Goal: Information Seeking & Learning: Learn about a topic

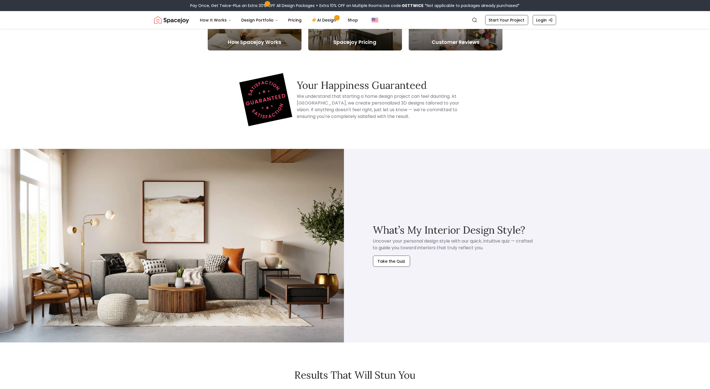
scroll to position [682, 0]
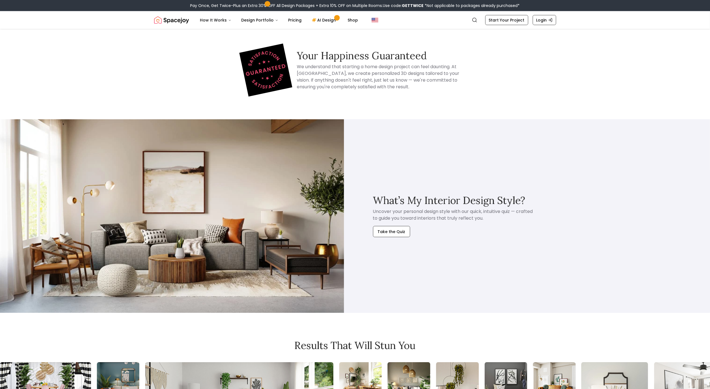
click at [39, 34] on body "Pay Once, Get Twice-Plus an Extra 30% OFF All Design Packages + Extra 10% OFF o…" at bounding box center [355, 152] width 710 height 1668
click at [44, 54] on body "Pay Once, Get Twice-Plus an Extra 30% OFF All Design Packages + Extra 10% OFF o…" at bounding box center [355, 152] width 710 height 1668
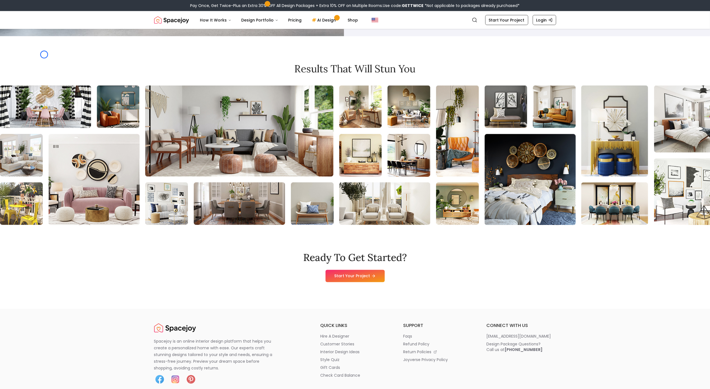
scroll to position [967, 0]
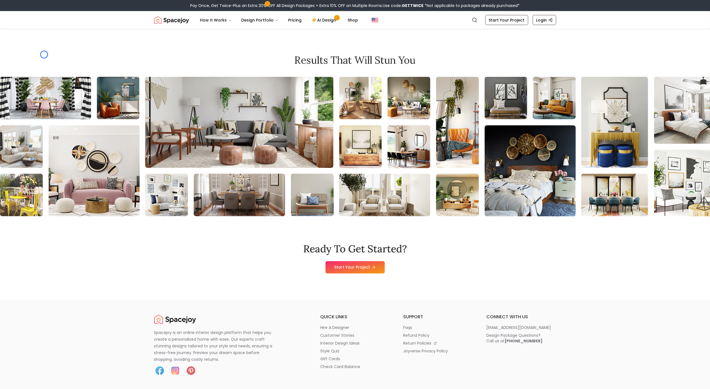
click at [44, 54] on div "Results that will stun you" at bounding box center [355, 135] width 710 height 162
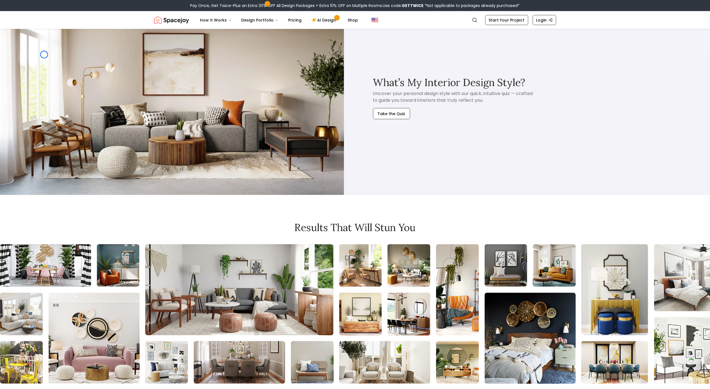
scroll to position [793, 0]
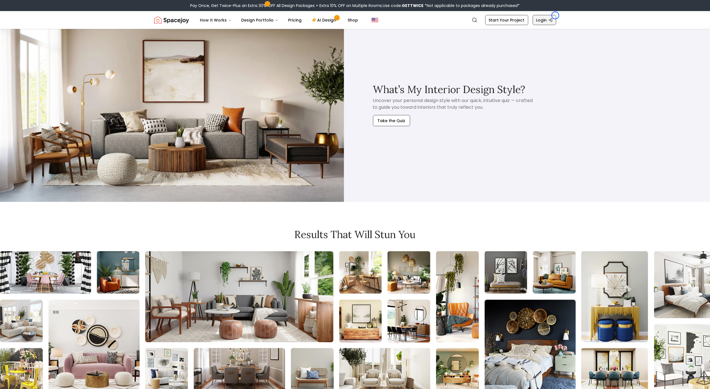
click at [555, 15] on link "Login" at bounding box center [544, 20] width 23 height 10
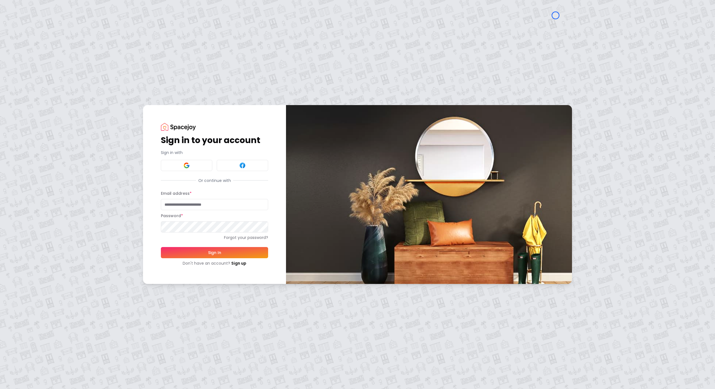
click at [56, 50] on div "Sign in to your account Sign in with Or continue with Email address * Password …" at bounding box center [357, 194] width 715 height 389
click at [32, 47] on div "Sign in to your account Sign in with Or continue with Email address * Password …" at bounding box center [357, 194] width 715 height 389
click at [233, 262] on link "Sign up" at bounding box center [238, 263] width 15 height 6
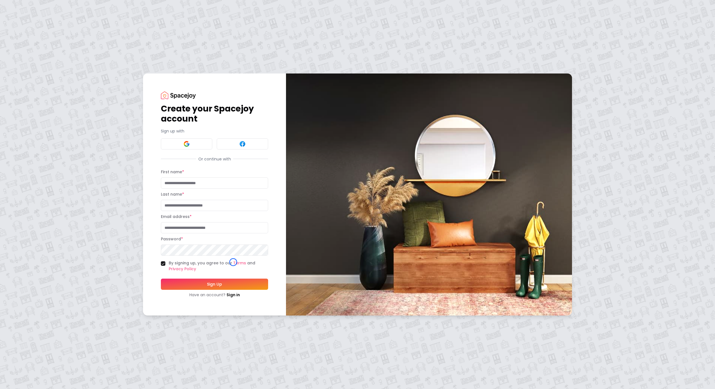
click at [47, 35] on div "Create your Spacejoy account Sign up with Or continue with First name * Last na…" at bounding box center [357, 194] width 715 height 389
click at [38, 46] on div "Create your Spacejoy account Sign up with Or continue with First name * Last na…" at bounding box center [357, 194] width 715 height 389
click at [232, 295] on link "Sign in" at bounding box center [232, 295] width 13 height 6
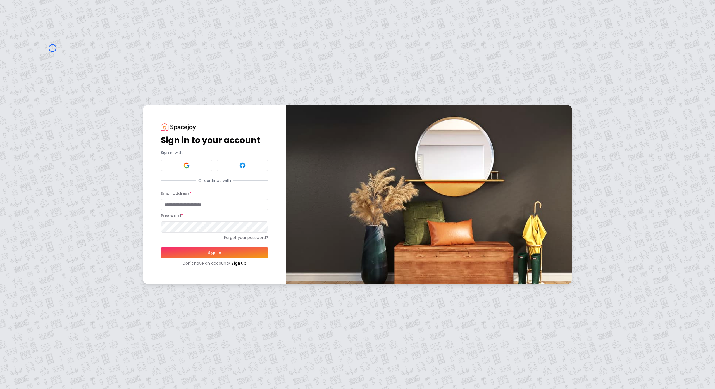
click at [52, 48] on div "Sign in to your account Sign in with Or continue with Email address * Password …" at bounding box center [357, 194] width 715 height 389
click at [45, 44] on div "Sign in to your account Sign in with Or continue with Email address * Password …" at bounding box center [357, 194] width 715 height 389
click at [233, 260] on link "Sign up" at bounding box center [238, 263] width 15 height 6
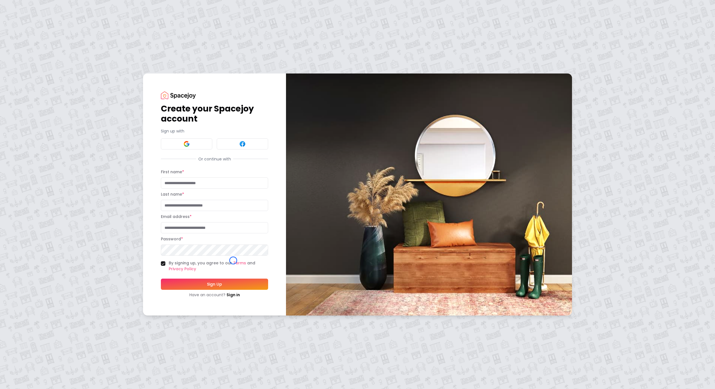
click at [39, 28] on div "Create your Spacejoy account Sign up with Or continue with First name * Last na…" at bounding box center [357, 194] width 715 height 389
click at [37, 32] on div "Create your Spacejoy account Sign up with Or continue with First name * Last na…" at bounding box center [357, 194] width 715 height 389
click at [190, 93] on img at bounding box center [178, 95] width 35 height 8
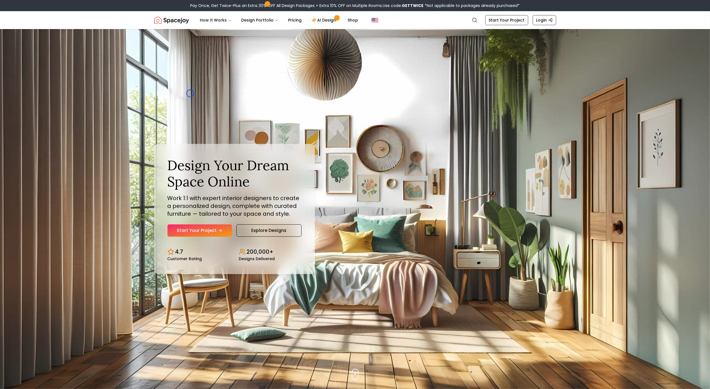
click at [190, 93] on div "Design Your Dream Space Online Work 1:1 with expert interior designers to creat…" at bounding box center [355, 209] width 429 height 360
click at [37, 51] on img "Hero section" at bounding box center [355, 209] width 710 height 360
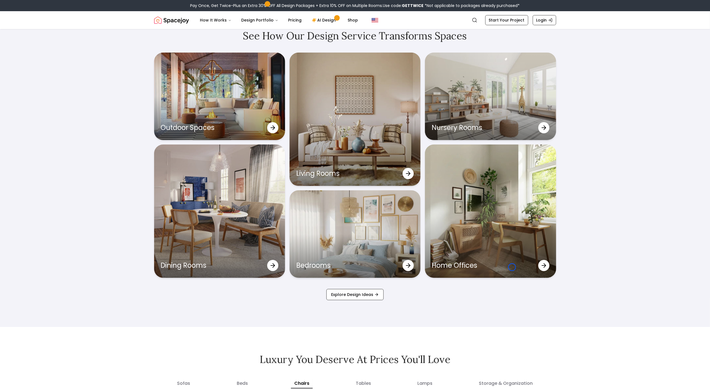
scroll to position [1911, 0]
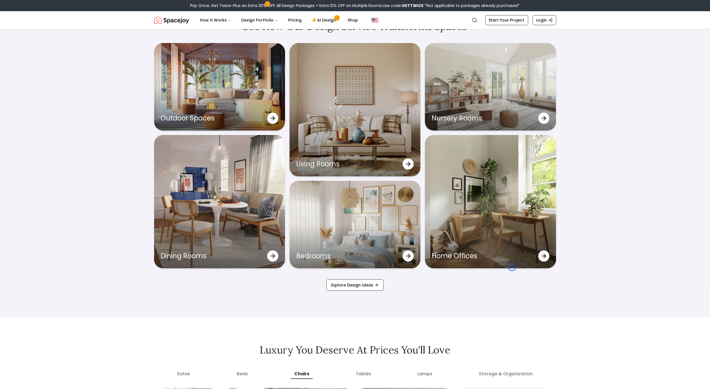
click at [37, 51] on div "See How Our Design Service Transforms Spaces Outdoor Spaces Living Rooms Nurser…" at bounding box center [355, 155] width 710 height 323
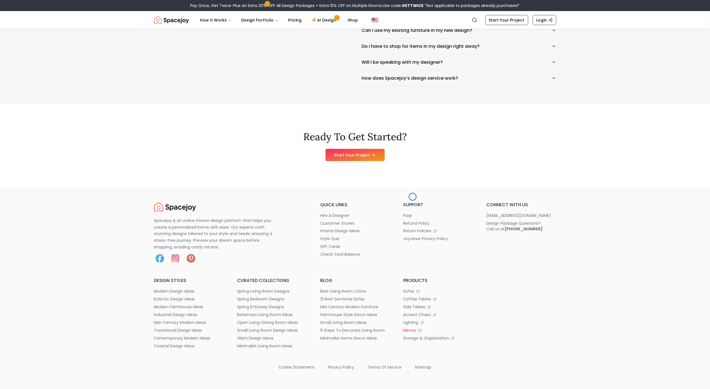
click at [413, 328] on p "mirrors" at bounding box center [409, 331] width 13 height 6
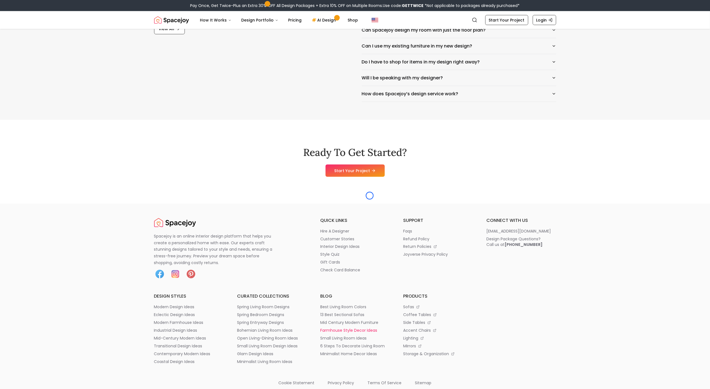
click at [370, 328] on p "farmhouse style decor ideas" at bounding box center [348, 331] width 57 height 6
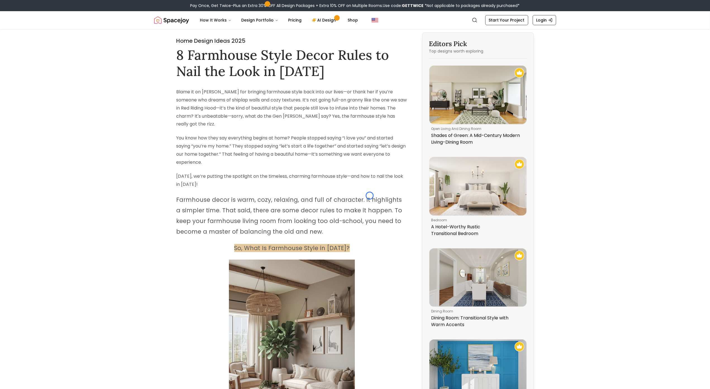
click at [370, 195] on span "Farmhouse decor is warm, cozy, relaxing, and full of character. It highlights a…" at bounding box center [289, 215] width 226 height 40
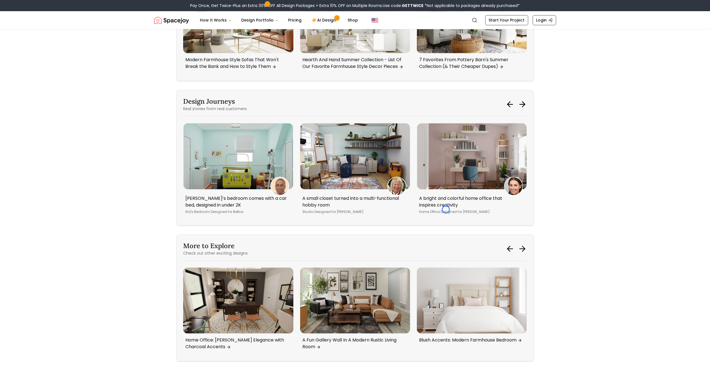
scroll to position [3536, 0]
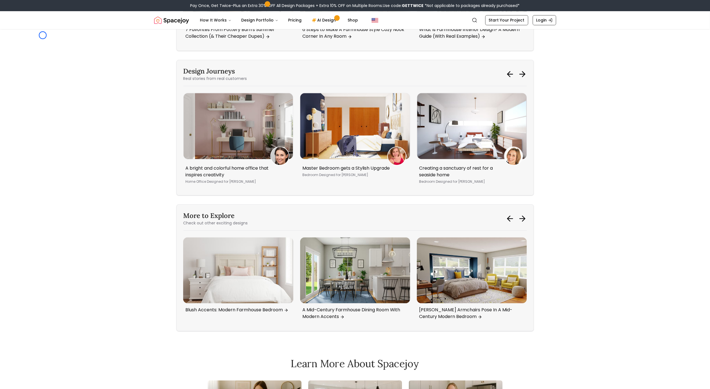
scroll to position [4513, 0]
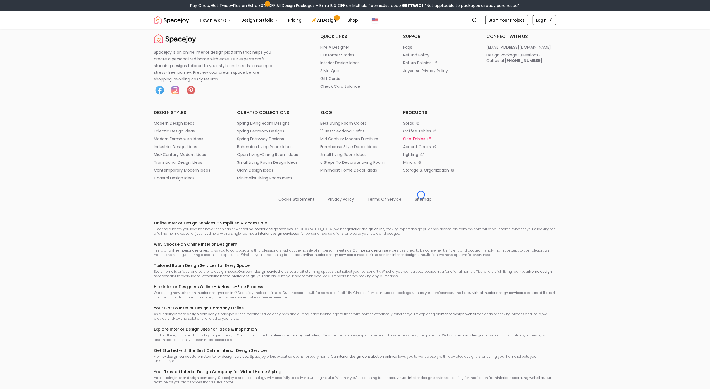
click at [421, 142] on p "side tables" at bounding box center [414, 139] width 22 height 6
